Goal: Task Accomplishment & Management: Manage account settings

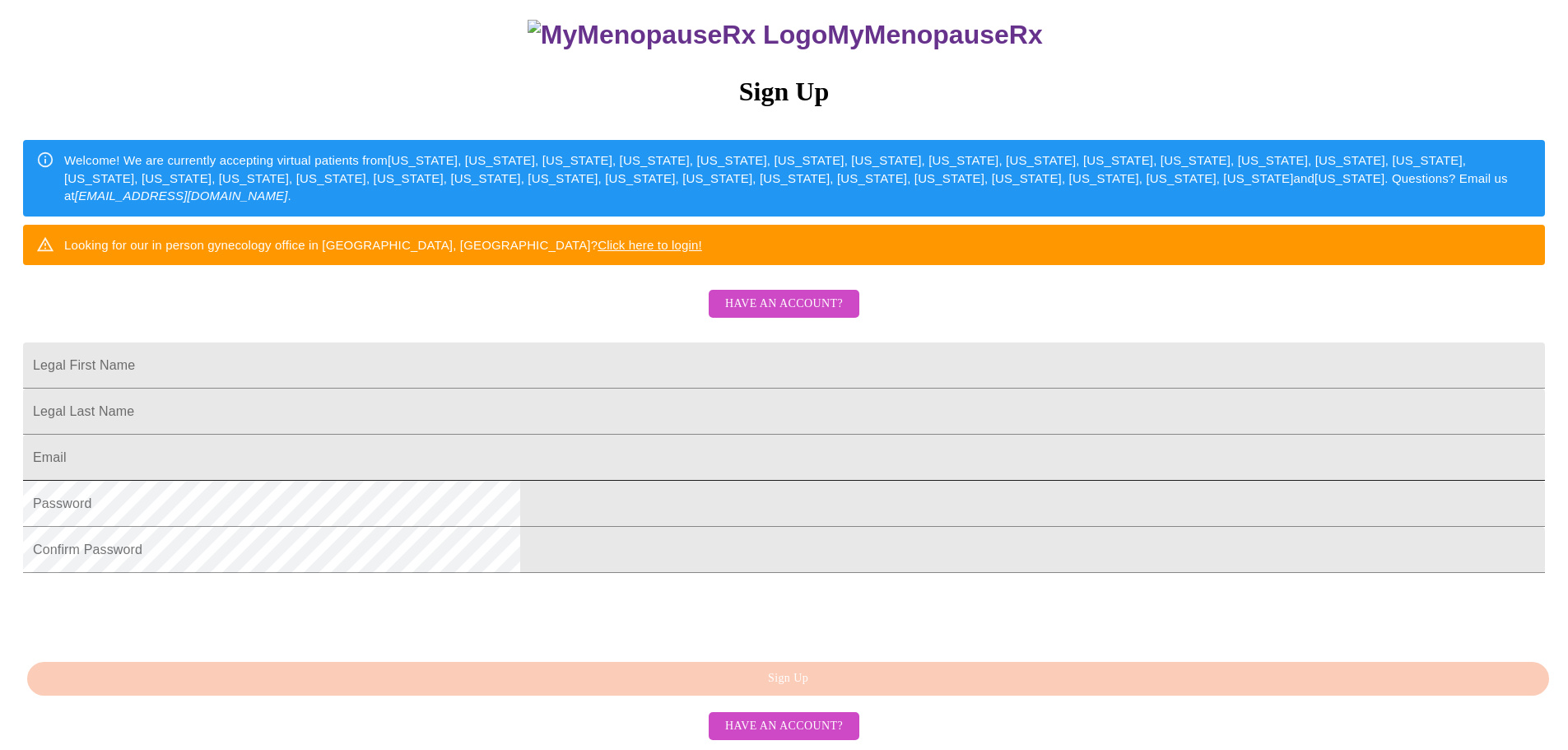
scroll to position [247, 0]
click at [732, 294] on span "Have an account?" at bounding box center [783, 304] width 118 height 20
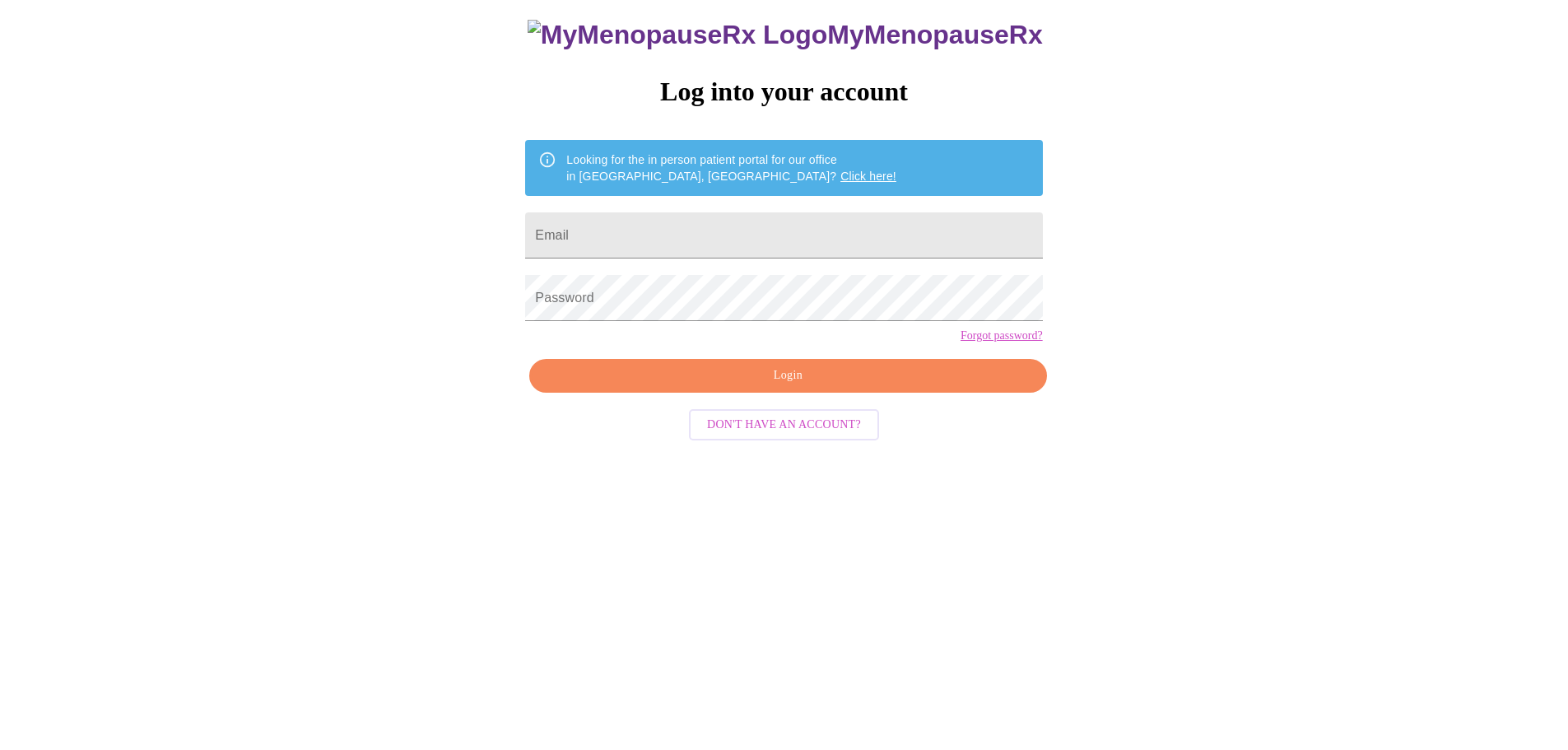
scroll to position [17, 0]
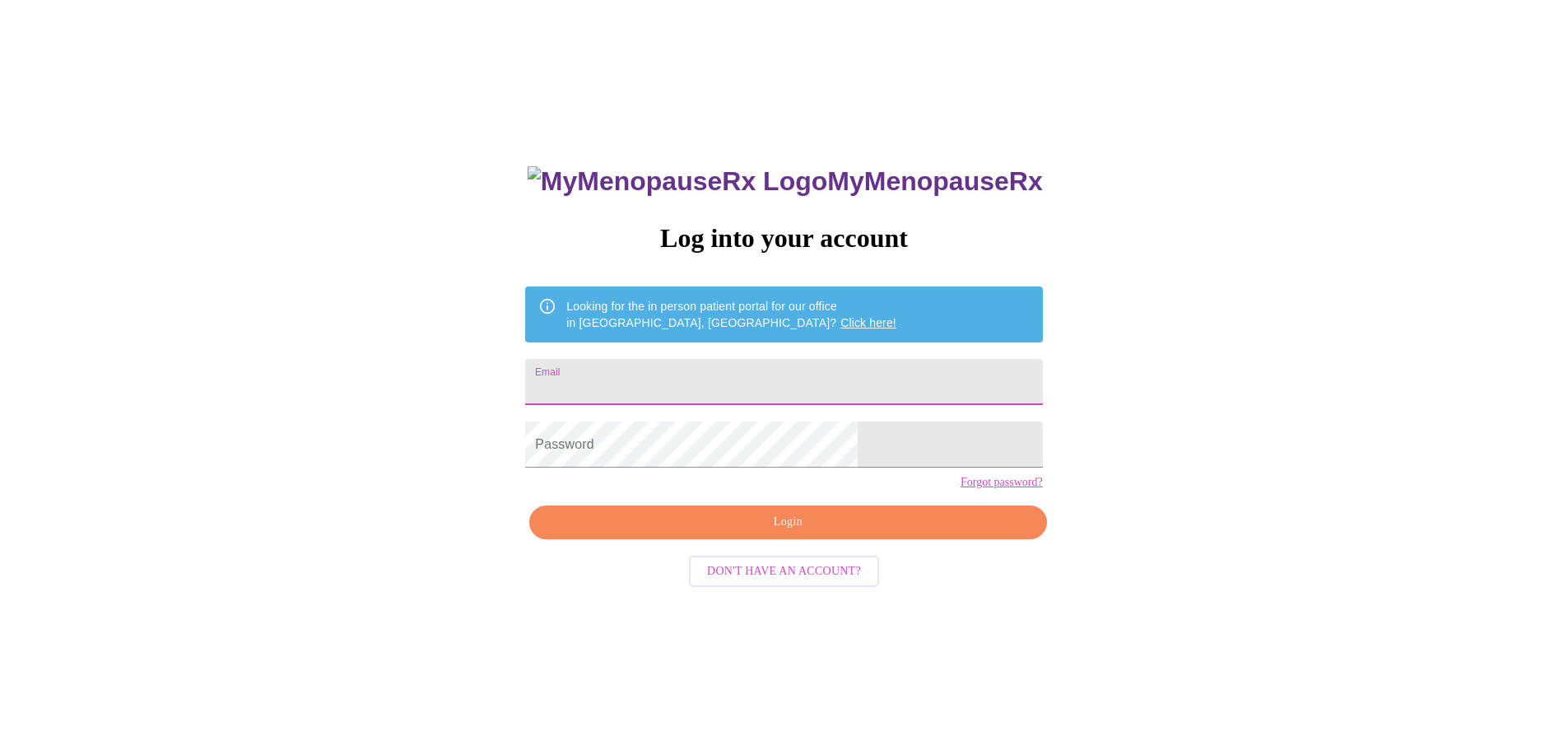
click at [712, 367] on input "Email" at bounding box center [783, 381] width 517 height 46
type input "[EMAIL_ADDRESS][DOMAIN_NAME]"
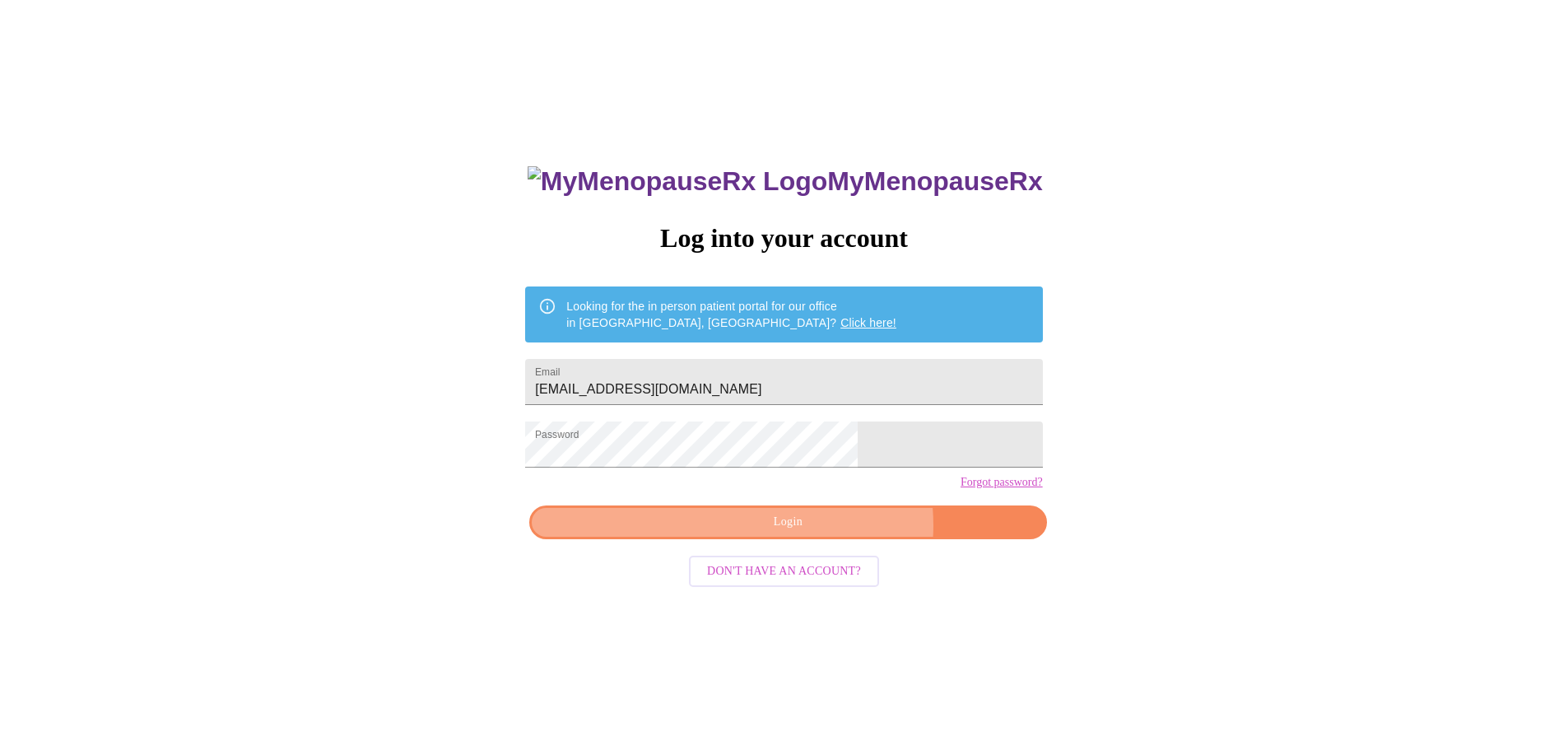
click at [825, 532] on span "Login" at bounding box center [788, 521] width 479 height 20
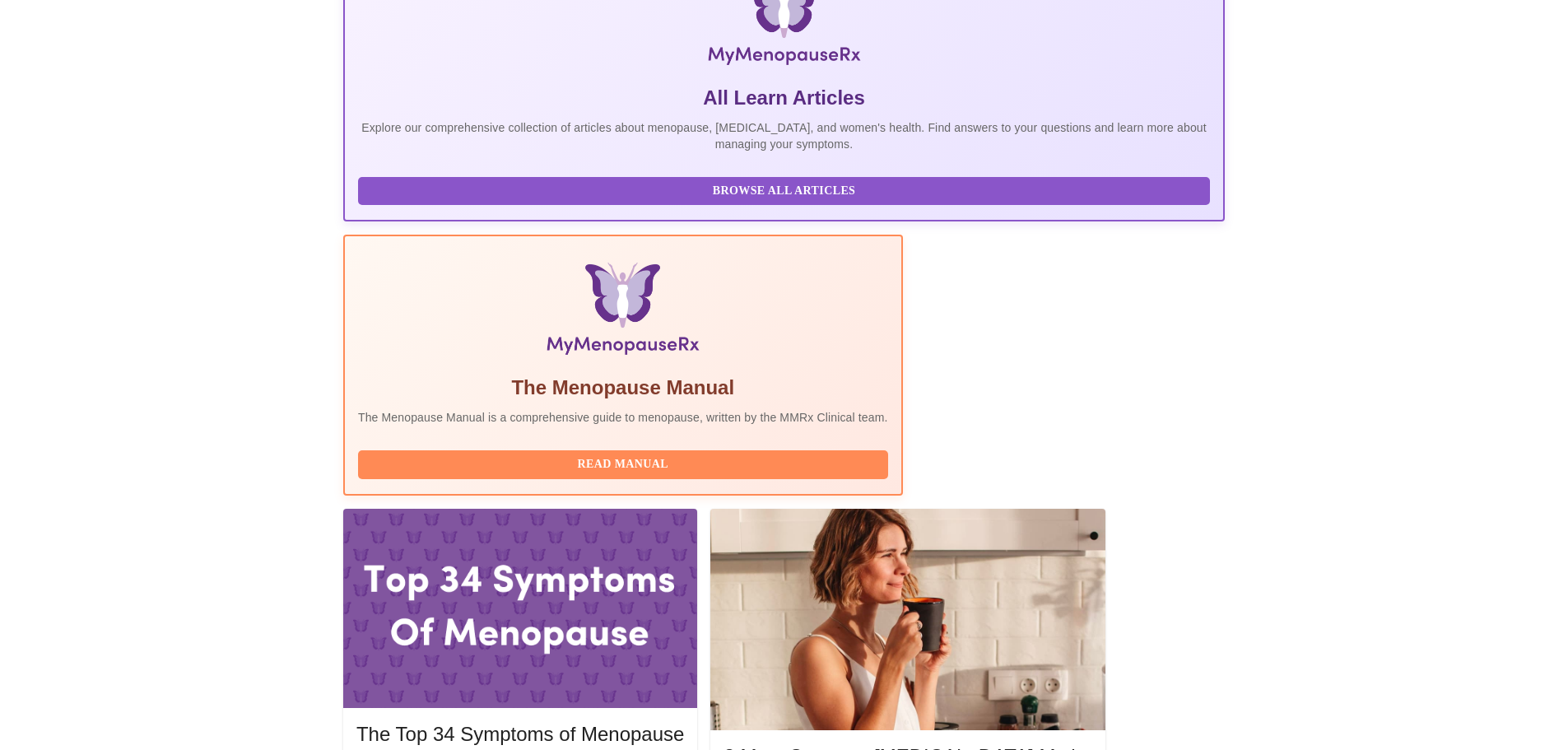
scroll to position [329, 0]
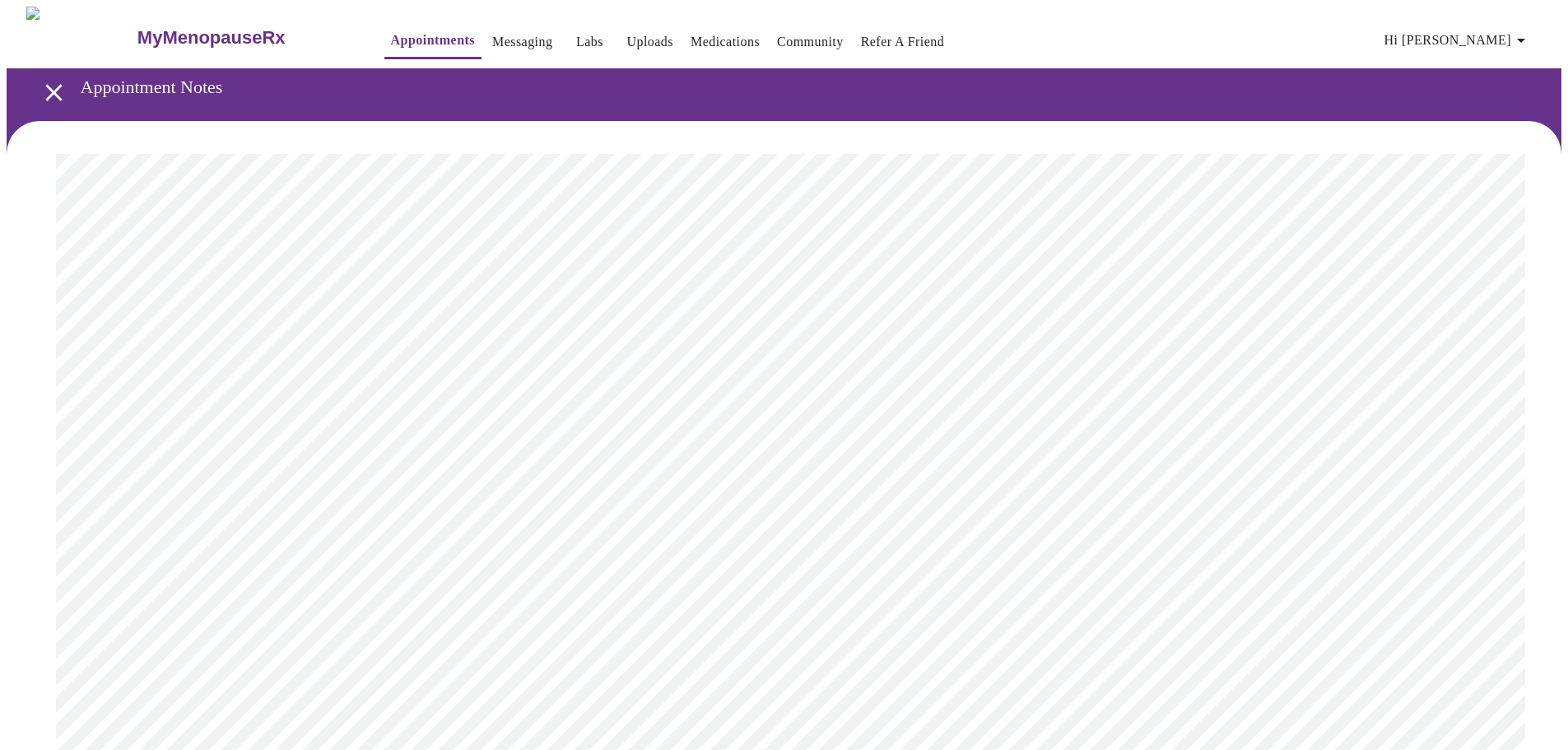
click at [1520, 36] on icon "button" at bounding box center [1521, 40] width 19 height 19
click at [1494, 89] on li "Invoices" at bounding box center [1494, 93] width 76 height 29
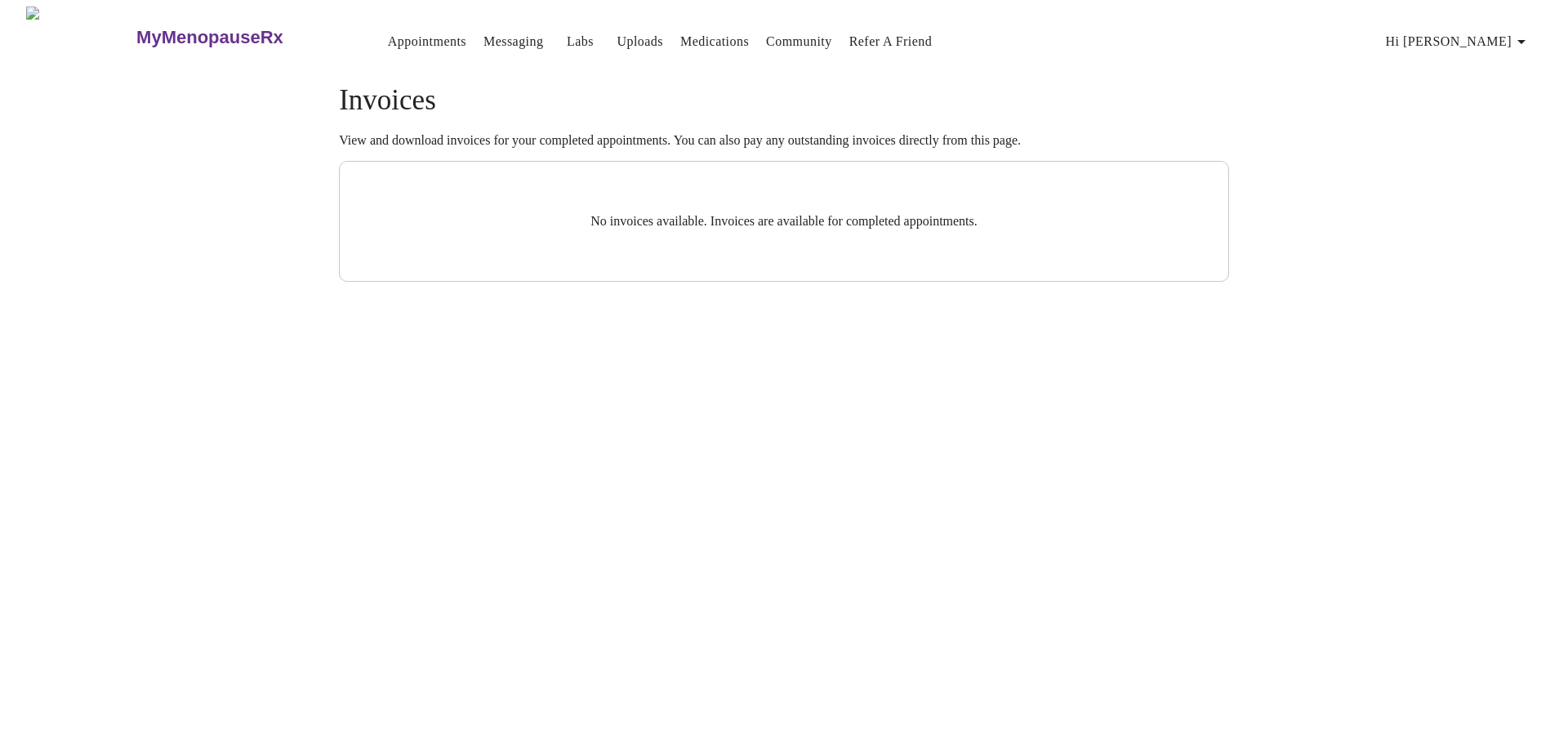
click at [1495, 32] on span "Hi [PERSON_NAME]" at bounding box center [1458, 41] width 146 height 23
click at [1483, 58] on li "Billing" at bounding box center [1495, 65] width 75 height 29
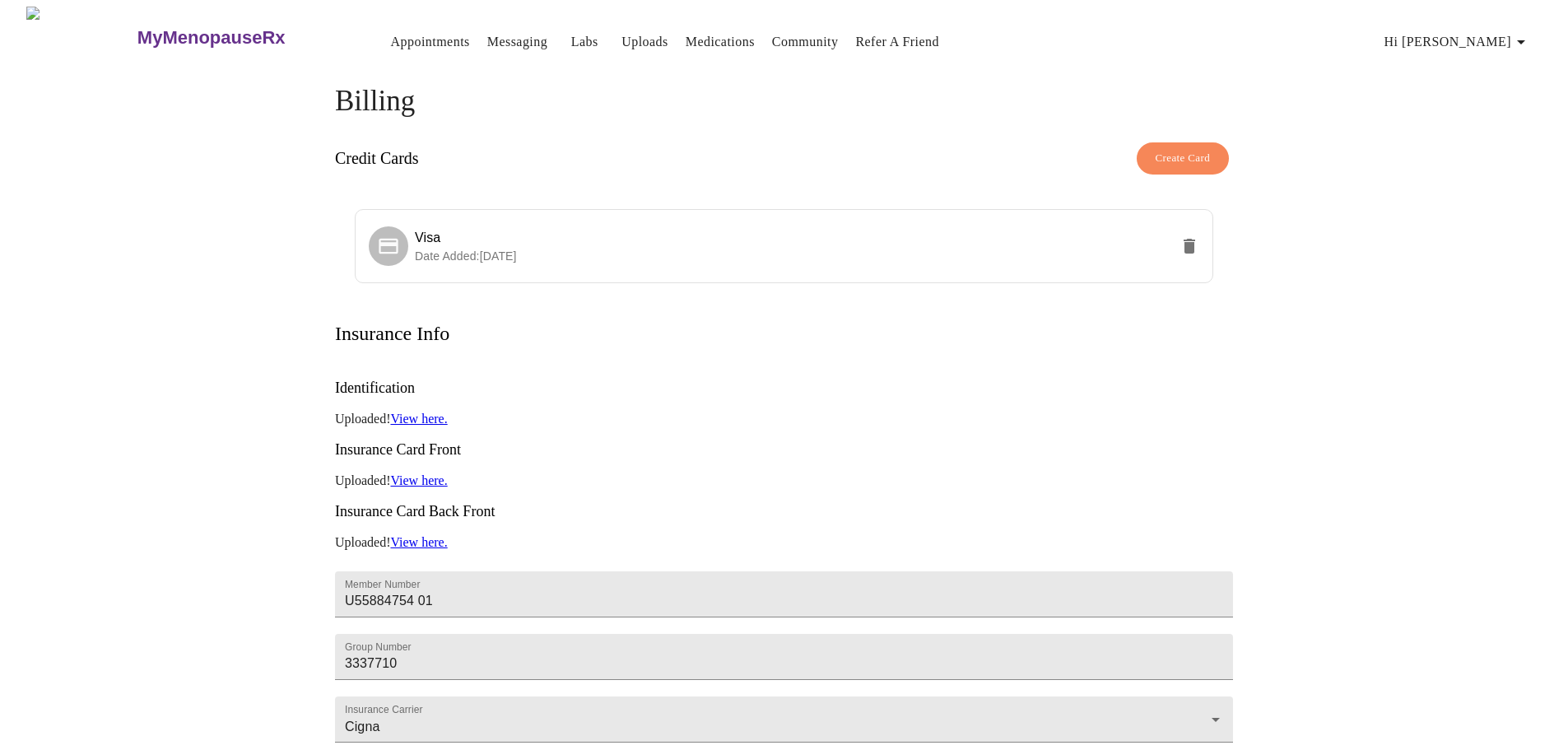
click at [686, 42] on link "Medications" at bounding box center [720, 42] width 69 height 23
